Goal: Task Accomplishment & Management: Complete application form

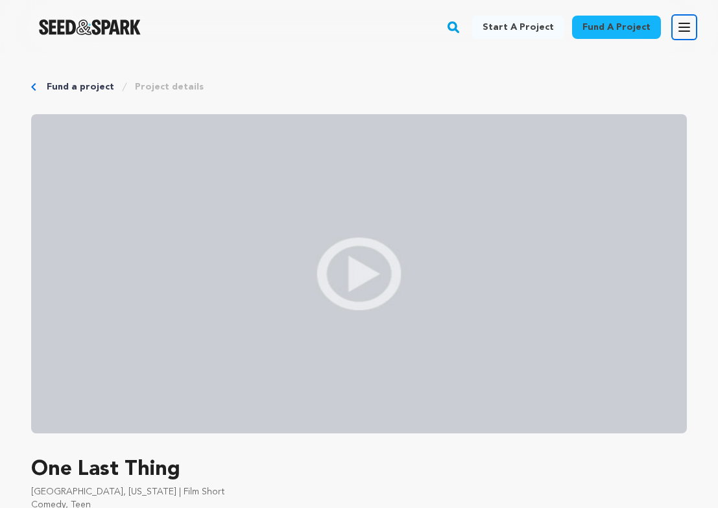
click at [689, 18] on button "Open main menu" at bounding box center [685, 27] width 26 height 26
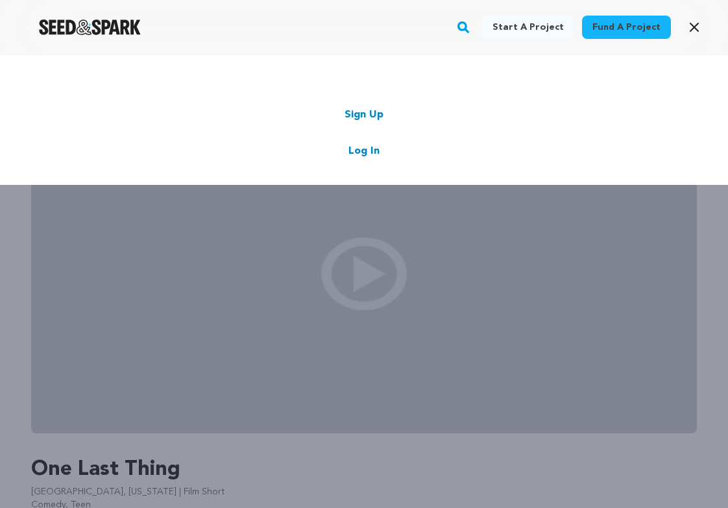
click at [365, 299] on div "Start a project Fund a project Sign Up Log In" at bounding box center [364, 309] width 728 height 508
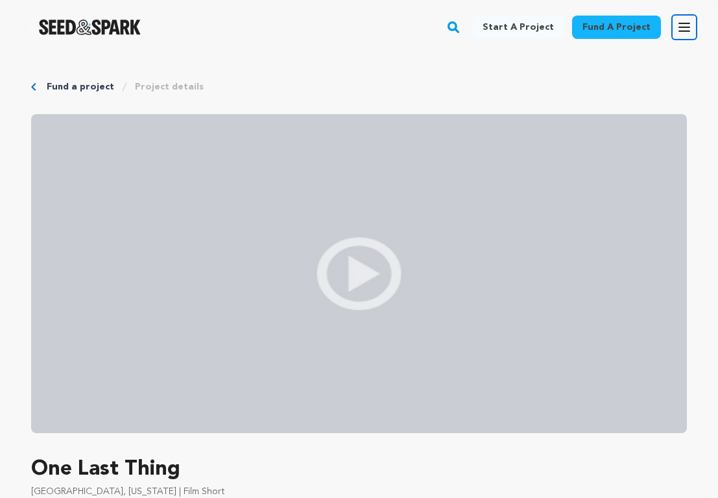
click at [687, 31] on icon "button" at bounding box center [684, 27] width 10 height 8
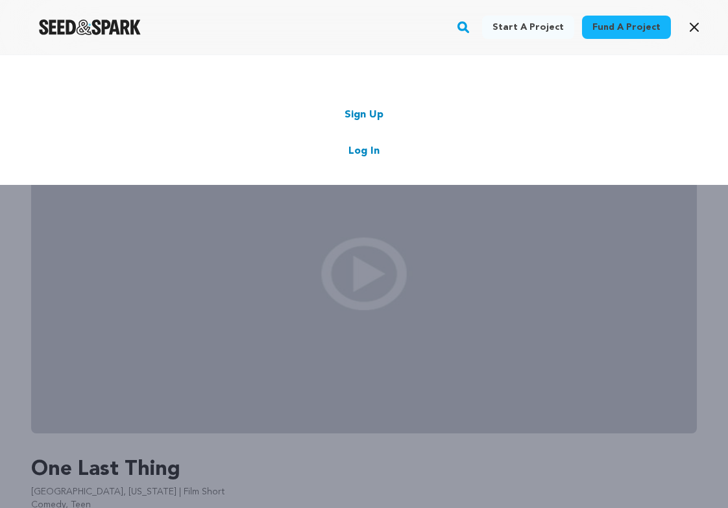
click at [359, 153] on link "Log In" at bounding box center [363, 151] width 31 height 16
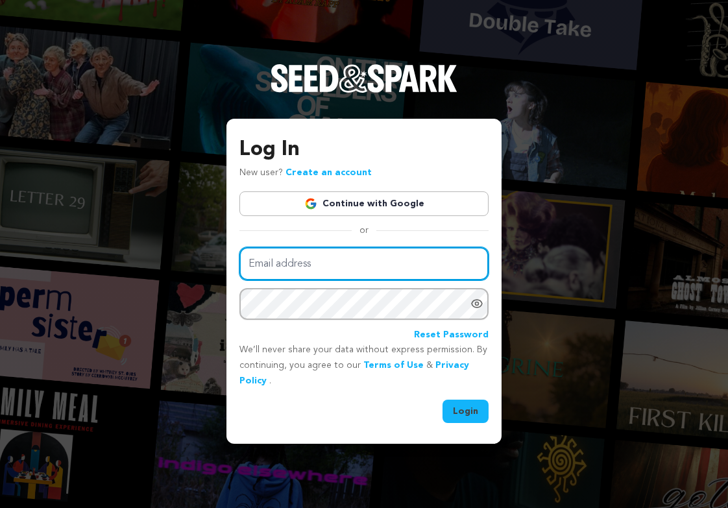
click at [376, 274] on input "Email address" at bounding box center [363, 263] width 249 height 33
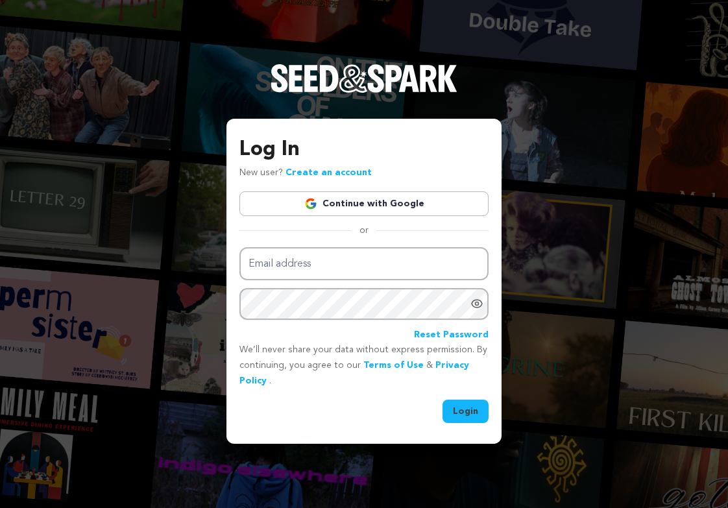
click at [393, 199] on link "Continue with Google" at bounding box center [363, 203] width 249 height 25
